Goal: Check status: Check status

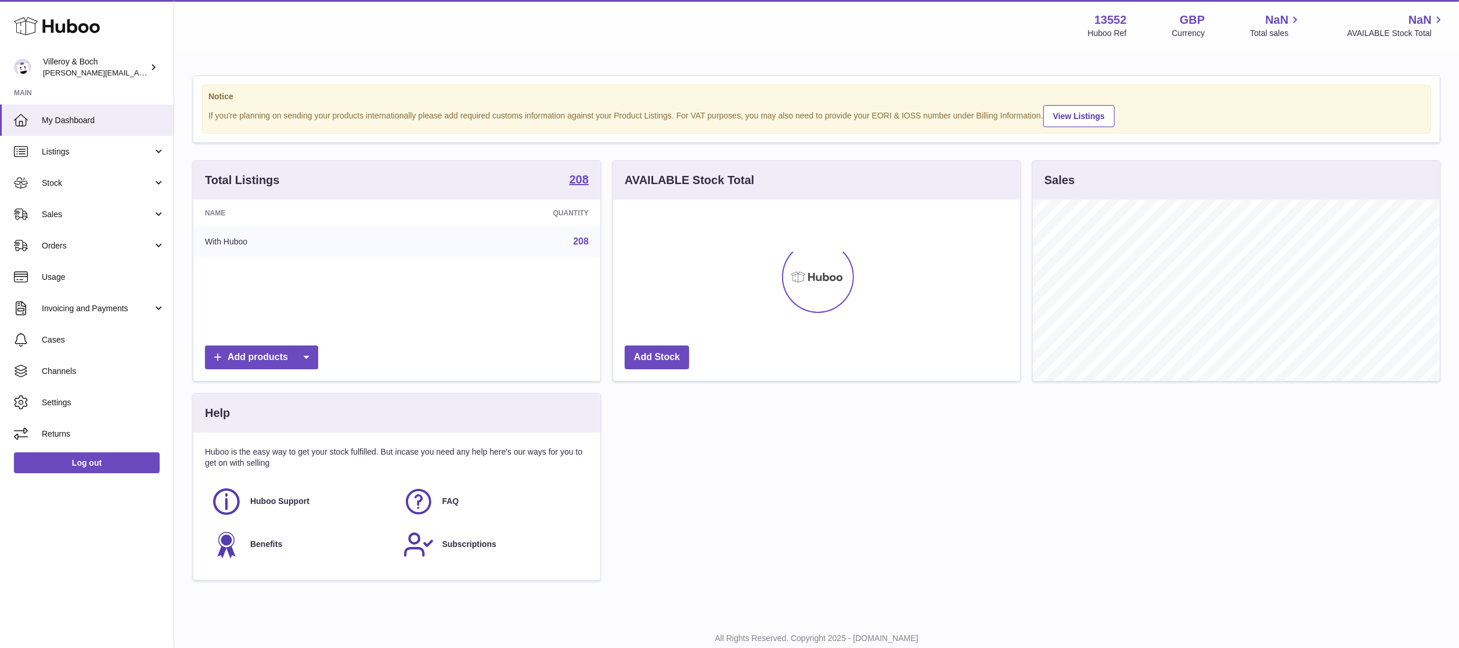
scroll to position [181, 407]
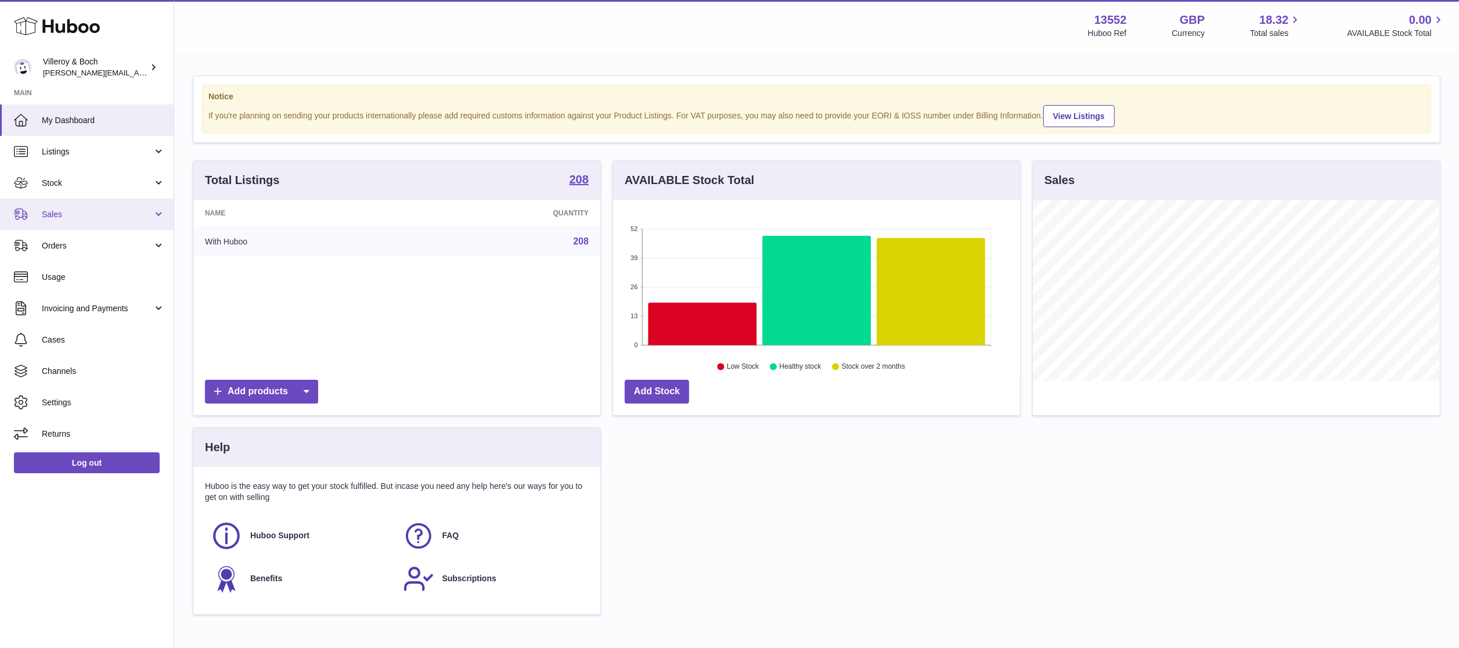
click at [109, 209] on span "Sales" at bounding box center [97, 214] width 111 height 11
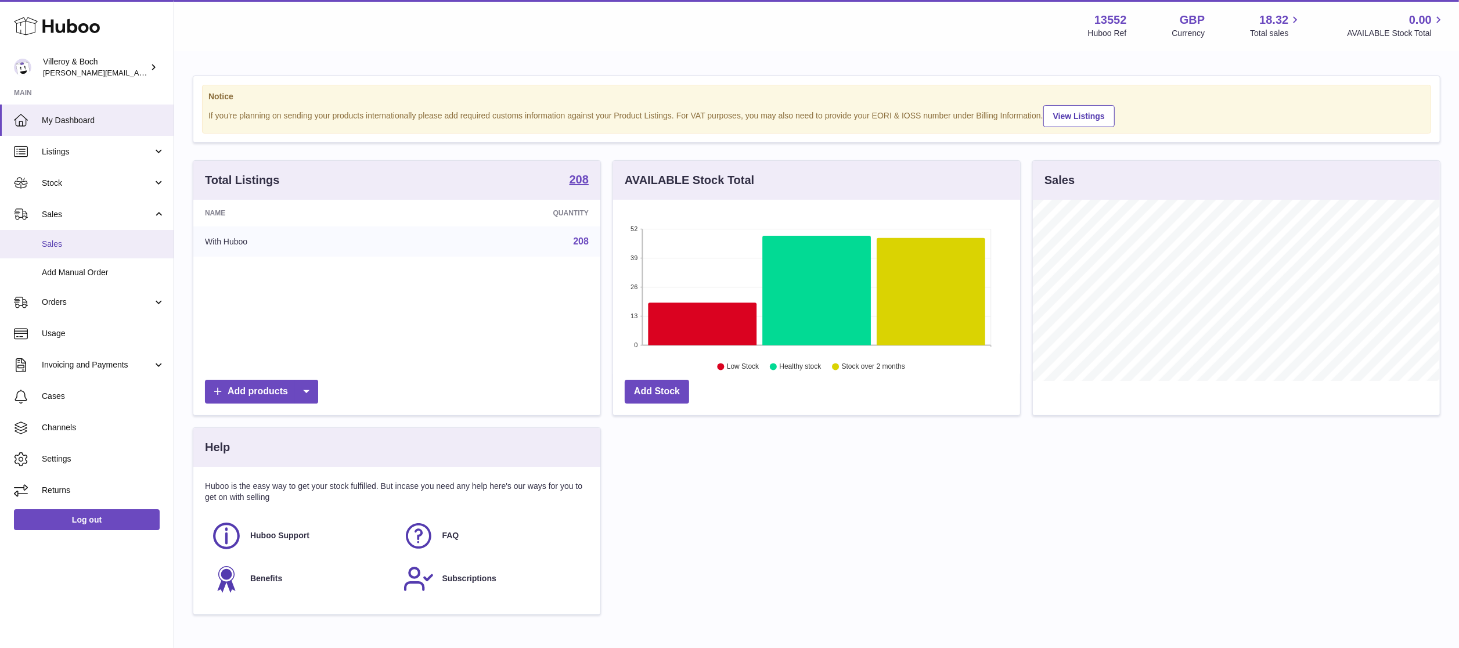
click at [114, 239] on span "Sales" at bounding box center [103, 244] width 123 height 11
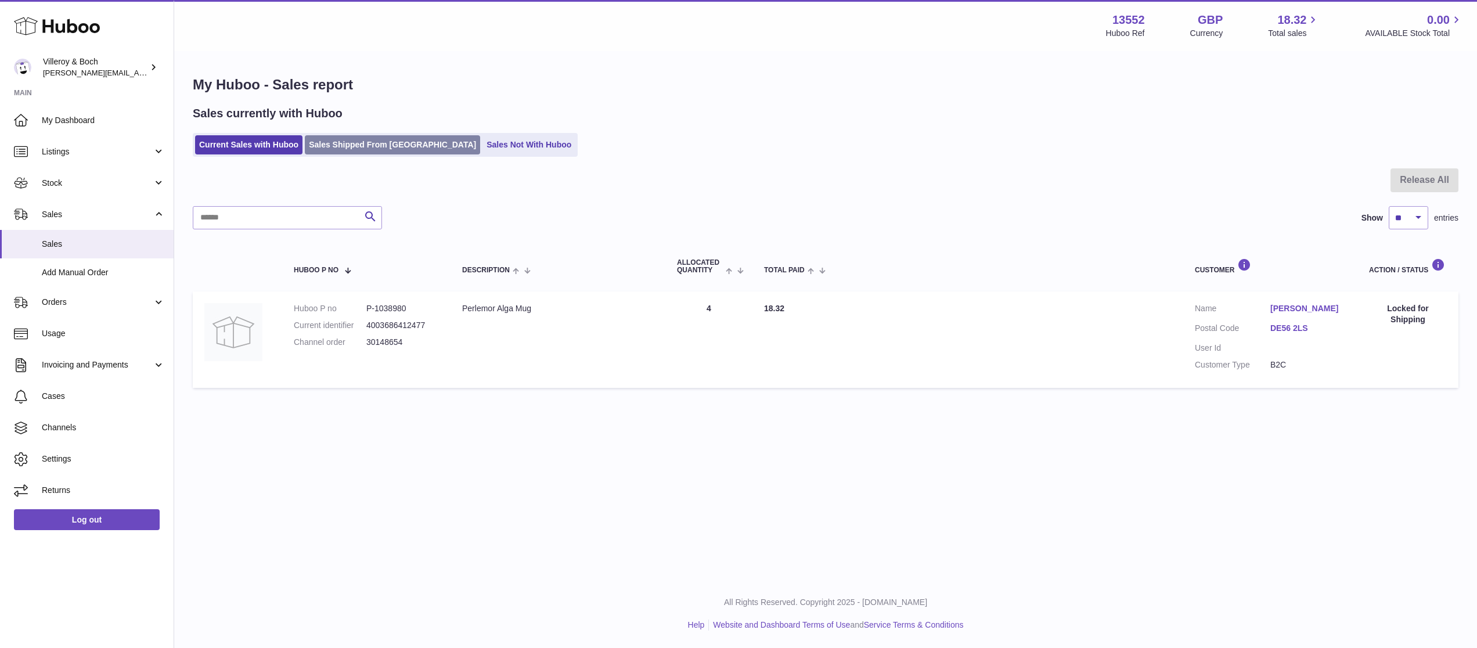
click at [356, 136] on link "Sales Shipped From [GEOGRAPHIC_DATA]" at bounding box center [392, 144] width 175 height 19
